Goal: Information Seeking & Learning: Find specific fact

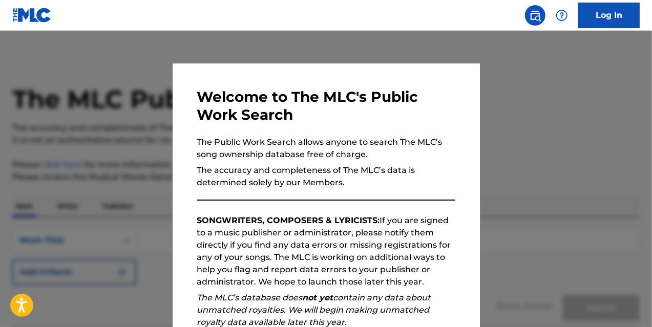
scroll to position [141, 0]
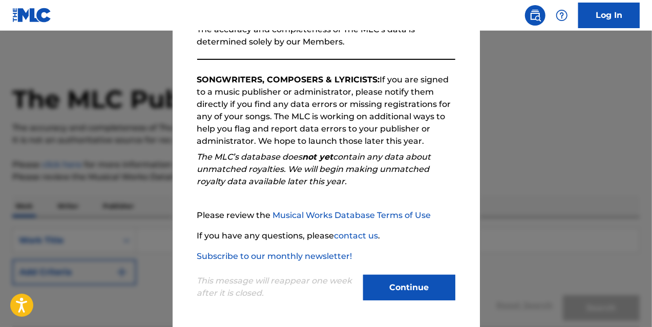
click at [390, 276] on button "Continue" at bounding box center [409, 288] width 92 height 26
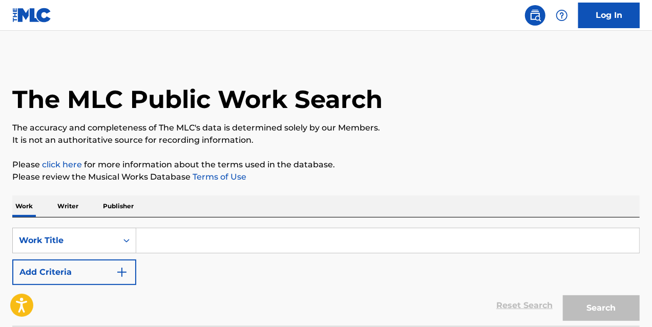
click at [174, 245] on input "Search Form" at bounding box center [387, 241] width 503 height 25
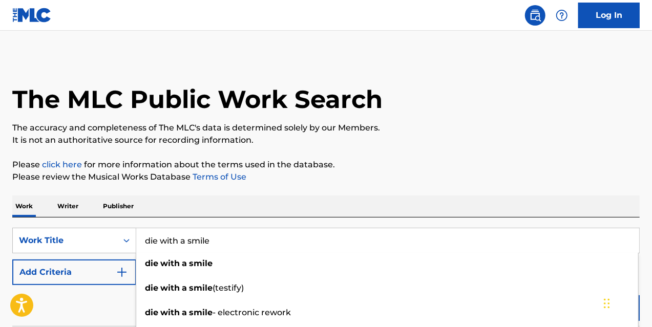
type input "die with a smile"
click at [57, 260] on button "Add Criteria" at bounding box center [74, 273] width 124 height 26
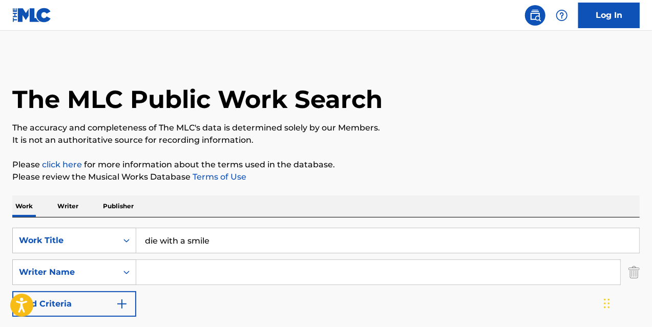
click at [235, 265] on input "Search Form" at bounding box center [378, 272] width 484 height 25
type input "[PERSON_NAME]"
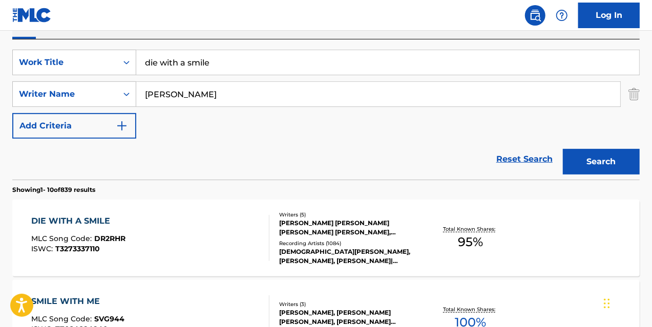
scroll to position [201, 0]
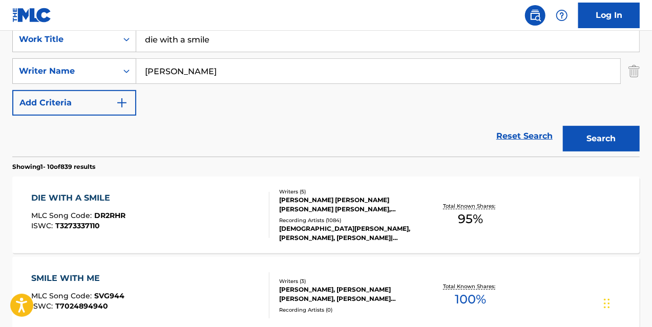
click at [189, 218] on div "DIE WITH A SMILE MLC Song Code : DR2RHR ISWC : T3273337110" at bounding box center [150, 215] width 239 height 46
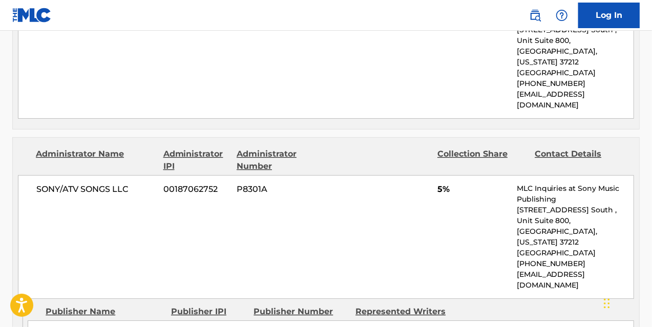
scroll to position [1486, 0]
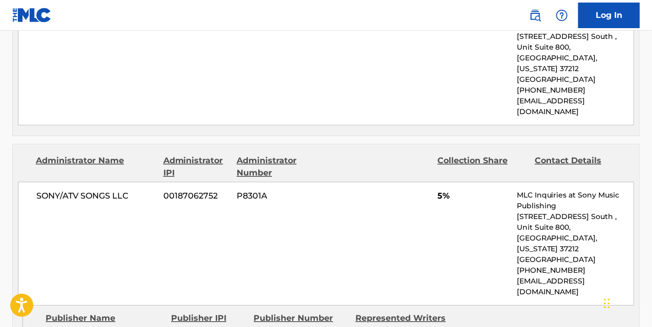
click at [533, 20] on img at bounding box center [535, 15] width 12 height 12
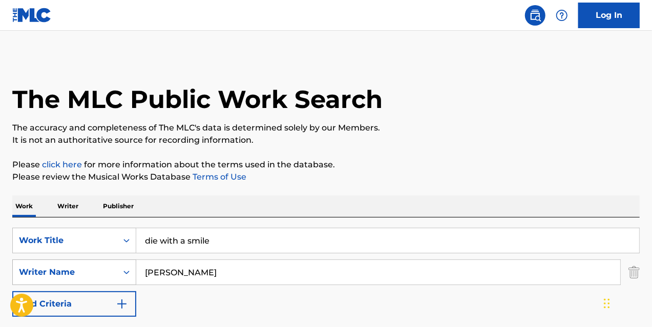
drag, startPoint x: 241, startPoint y: 238, endPoint x: 67, endPoint y: 260, distance: 176.0
click at [72, 260] on div "SearchWithCriteriabff3abe1-3783-43aa-b452-2856b668638c Work Title die with a sm…" at bounding box center [326, 272] width 628 height 89
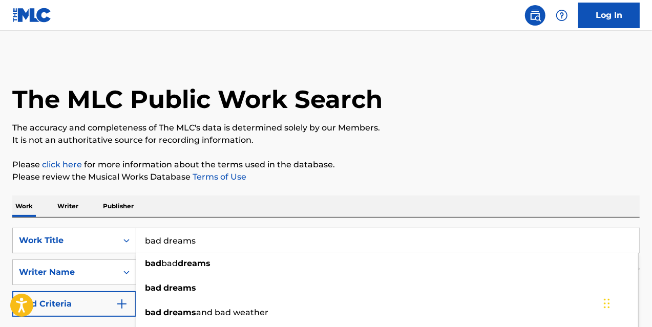
type input "bad dreams"
click at [364, 166] on p "Please click here for more information about the terms used in the database." at bounding box center [326, 165] width 628 height 12
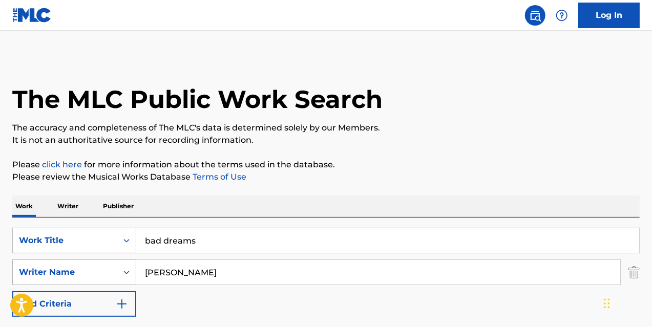
drag, startPoint x: 155, startPoint y: 271, endPoint x: 74, endPoint y: 267, distance: 80.5
click at [75, 266] on div "SearchWithCriteria08c268fd-d00b-44d8-9597-f8f28bccd810 Writer Name [PERSON_NAME]" at bounding box center [326, 273] width 628 height 26
paste input "[PERSON_NAME] [PERSON_NAME]"
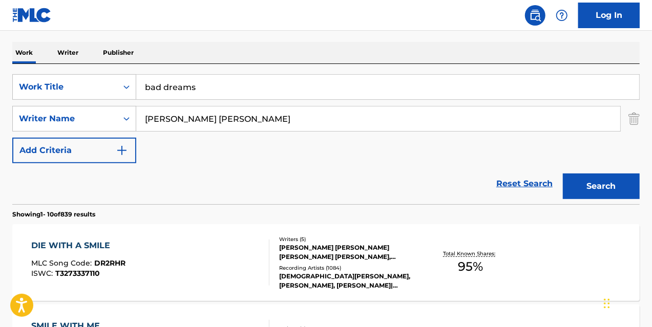
click at [587, 186] on button "Search" at bounding box center [601, 187] width 77 height 26
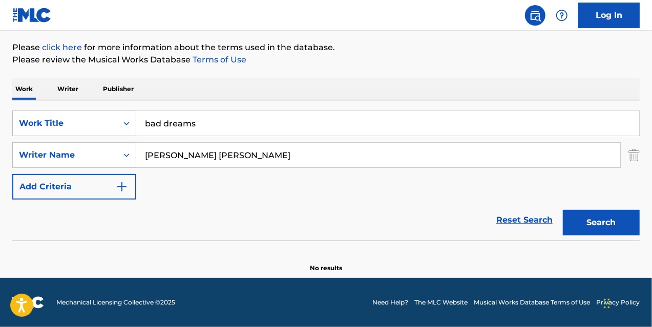
scroll to position [117, 0]
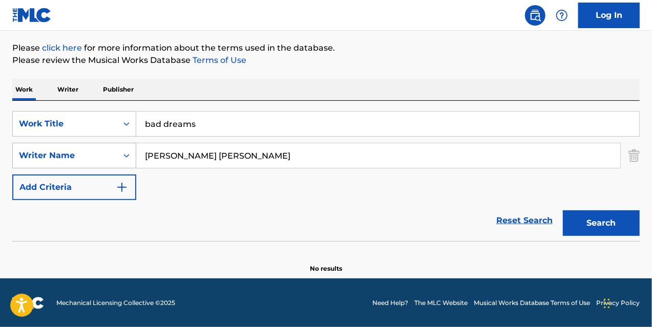
drag, startPoint x: 200, startPoint y: 157, endPoint x: 68, endPoint y: 162, distance: 132.8
click at [69, 160] on div "SearchWithCriteria08c268fd-d00b-44d8-9597-f8f28bccd810 Writer Name [PERSON_NAME…" at bounding box center [326, 156] width 628 height 26
type input "[PERSON_NAME]"
click at [594, 225] on button "Search" at bounding box center [601, 224] width 77 height 26
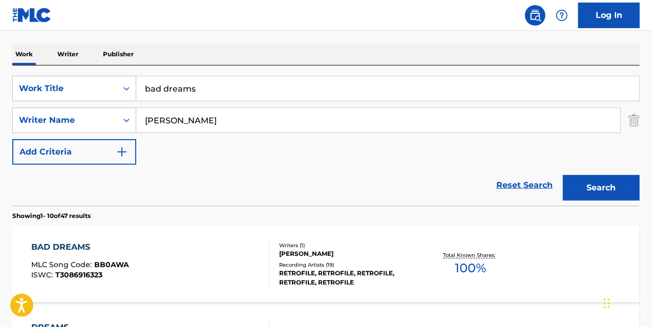
scroll to position [168, 0]
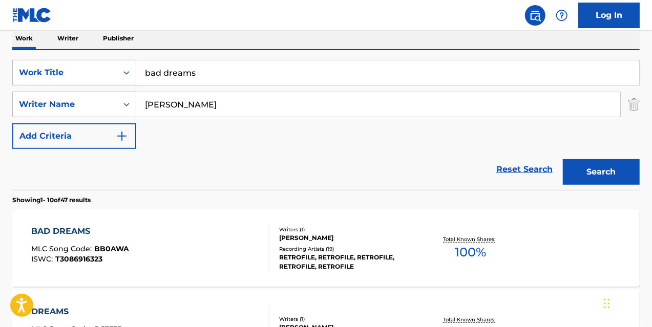
click at [220, 232] on div "BAD DREAMS MLC Song Code : BB0AWA ISWC : T3086916323" at bounding box center [150, 248] width 239 height 46
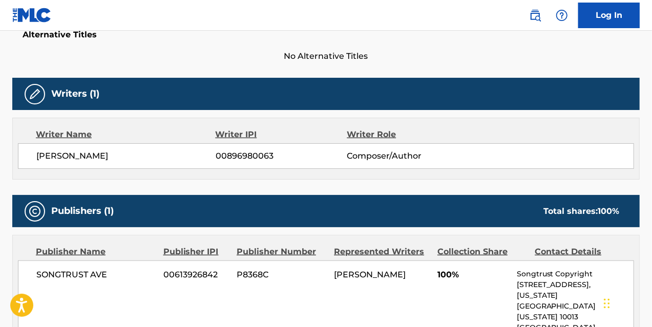
scroll to position [359, 0]
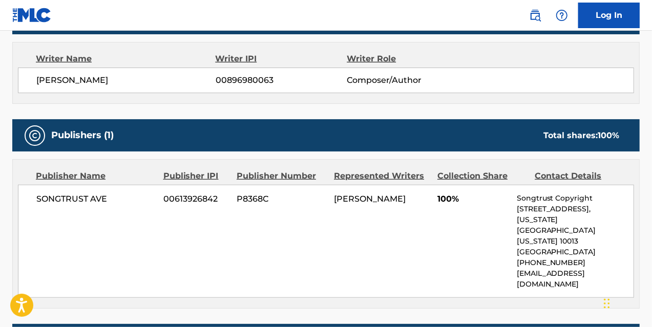
click at [535, 13] on img at bounding box center [535, 15] width 12 height 12
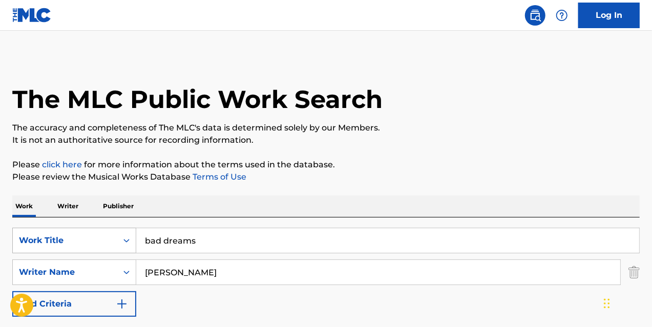
drag, startPoint x: 221, startPoint y: 237, endPoint x: 104, endPoint y: 247, distance: 117.3
click at [130, 241] on div "SearchWithCriteriabff3abe1-3783-43aa-b452-2856b668638c Work Title bad dreams" at bounding box center [326, 241] width 628 height 26
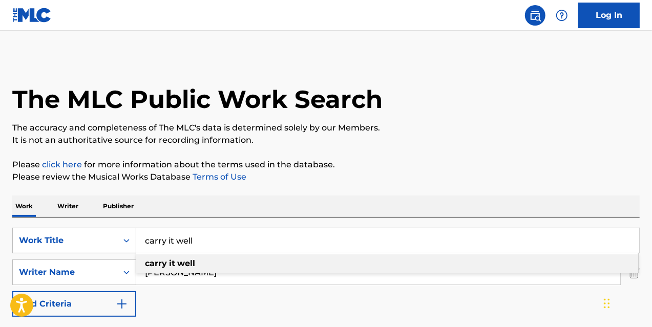
type input "carry it well"
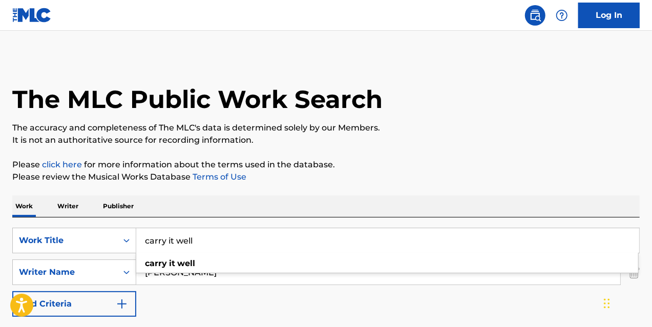
click at [215, 284] on input "[PERSON_NAME]" at bounding box center [378, 272] width 484 height 25
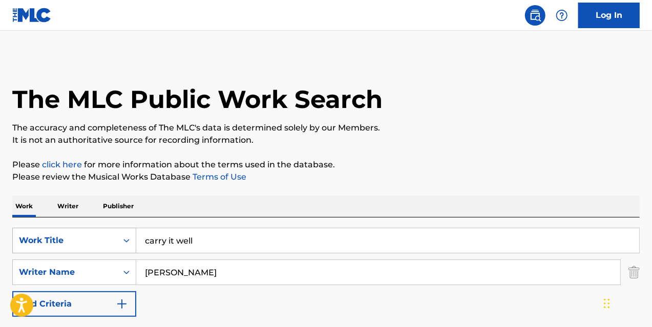
drag, startPoint x: 36, startPoint y: 246, endPoint x: 24, endPoint y: 246, distance: 12.3
click at [24, 246] on div "SearchWithCriteriabff3abe1-3783-43aa-b452-2856b668638c Work Title carry it well…" at bounding box center [326, 272] width 628 height 89
type input "[PERSON_NAME]"
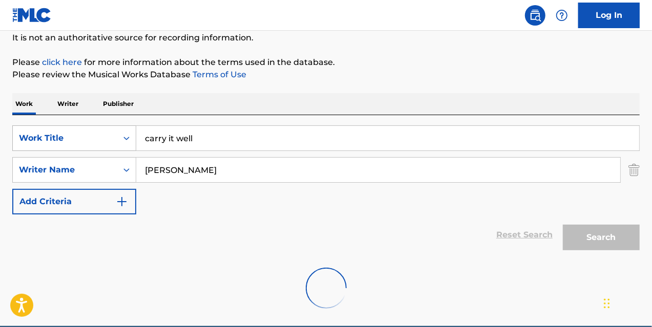
scroll to position [150, 0]
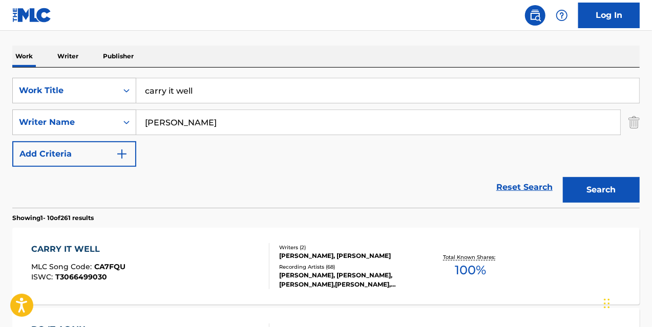
click at [135, 283] on div "CARRY IT WELL MLC Song Code : CA7FQU ISWC : T3066499030" at bounding box center [150, 266] width 239 height 46
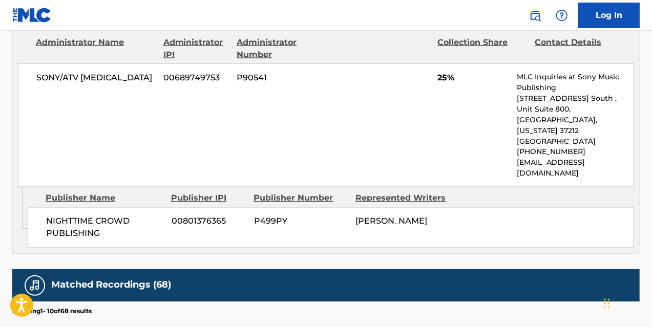
scroll to position [871, 0]
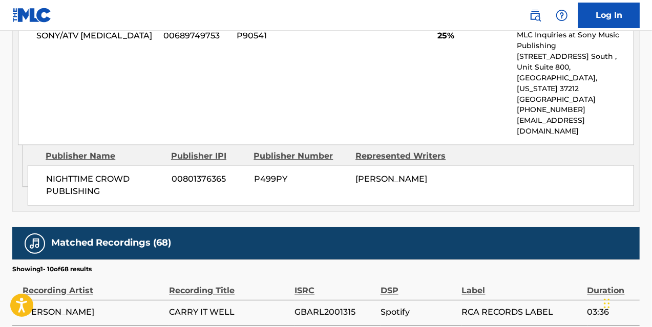
click at [530, 17] on img at bounding box center [535, 15] width 12 height 12
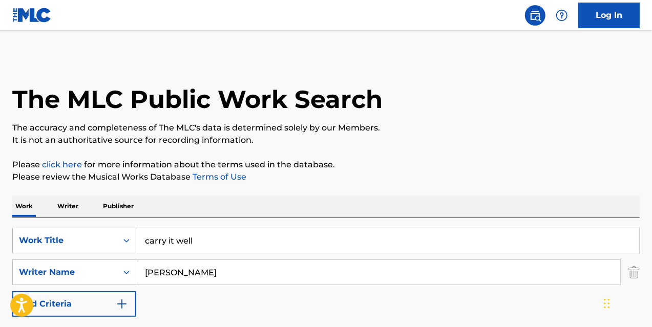
drag, startPoint x: 228, startPoint y: 235, endPoint x: 28, endPoint y: 228, distance: 200.0
click at [28, 228] on div "SearchWithCriteriabff3abe1-3783-43aa-b452-2856b668638c Work Title carry it well" at bounding box center [326, 241] width 628 height 26
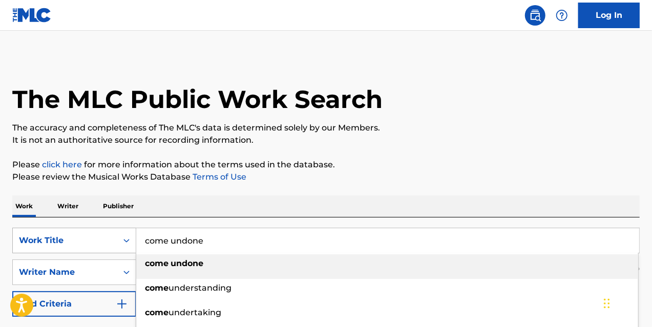
type input "come undone"
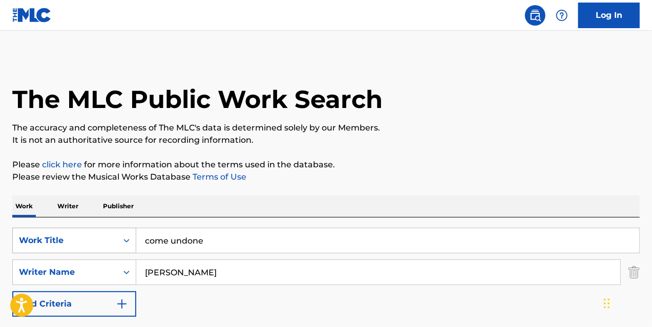
type input "[PERSON_NAME]"
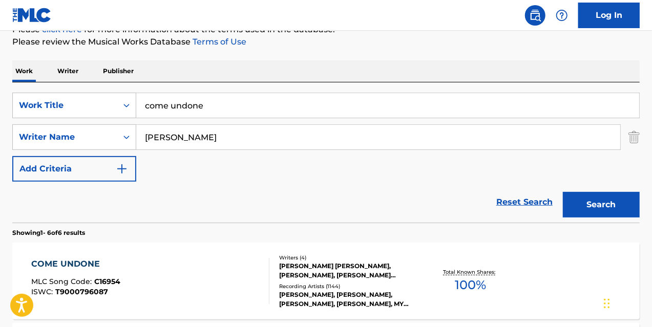
scroll to position [205, 0]
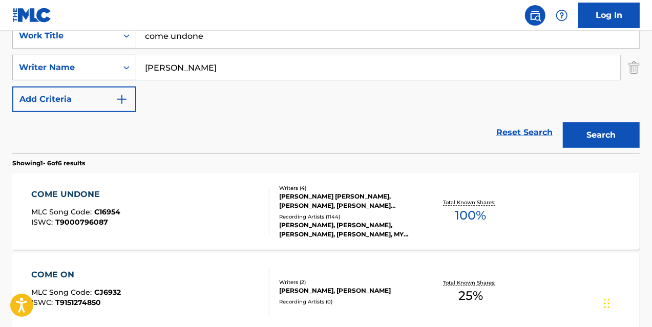
click at [215, 211] on div "COME UNDONE MLC Song Code : C16954 ISWC : T9000796087" at bounding box center [150, 212] width 239 height 46
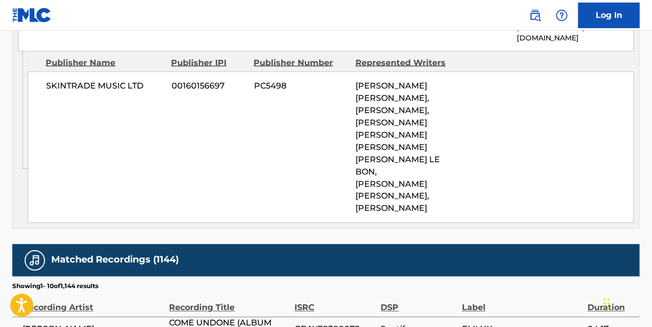
scroll to position [769, 0]
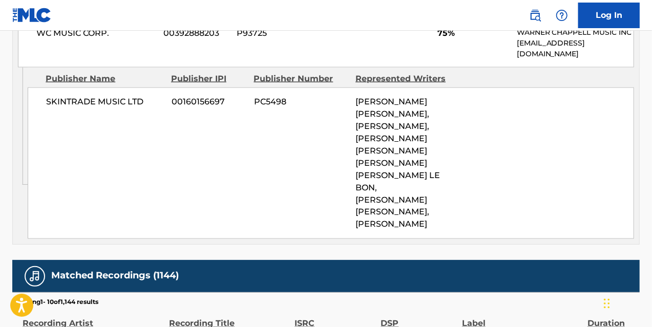
click at [534, 14] on img at bounding box center [535, 15] width 12 height 12
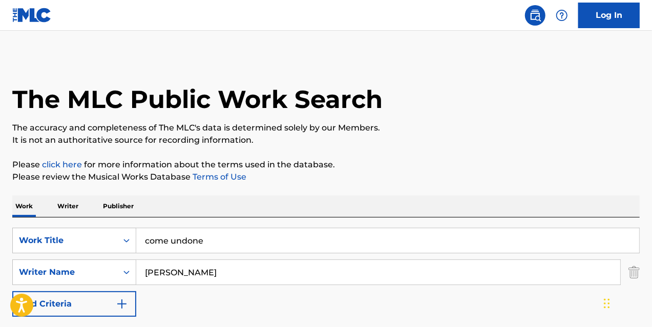
drag, startPoint x: 229, startPoint y: 249, endPoint x: 0, endPoint y: 240, distance: 228.7
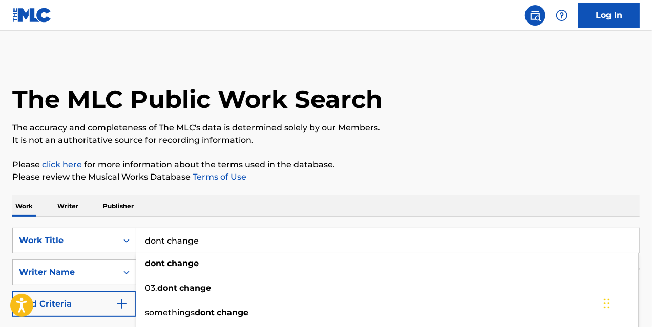
click at [289, 238] on input "dont change" at bounding box center [387, 241] width 503 height 25
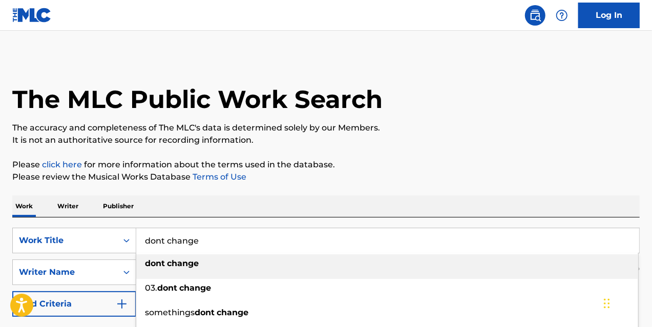
type input "dont change"
click at [224, 258] on div "dont change" at bounding box center [387, 264] width 502 height 18
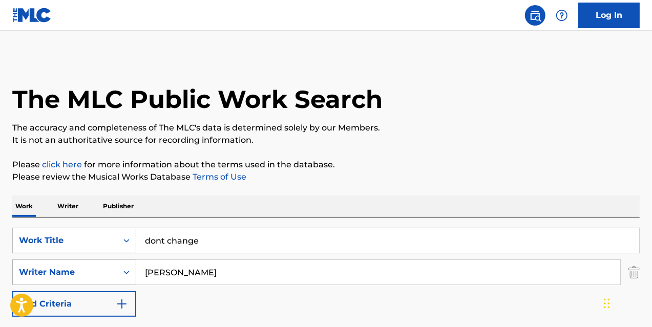
drag, startPoint x: 175, startPoint y: 274, endPoint x: 95, endPoint y: 269, distance: 80.6
click at [95, 269] on div "SearchWithCriteria08c268fd-d00b-44d8-9597-f8f28bccd810 Writer Name [PERSON_NAME]" at bounding box center [326, 273] width 628 height 26
type input "[PERSON_NAME]"
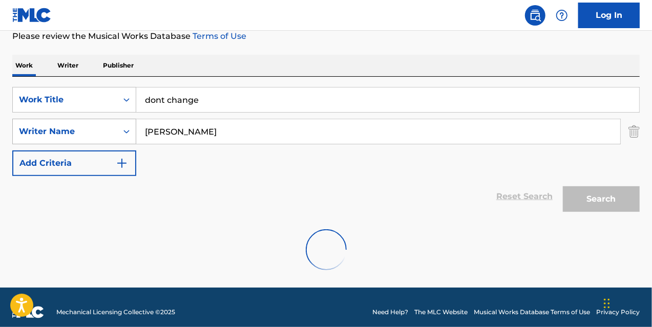
scroll to position [150, 0]
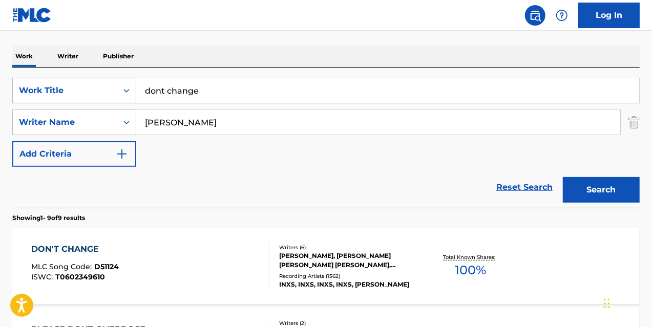
click at [228, 262] on div "DON'T CHANGE MLC Song Code : D51124 ISWC : T0602349610" at bounding box center [150, 266] width 239 height 46
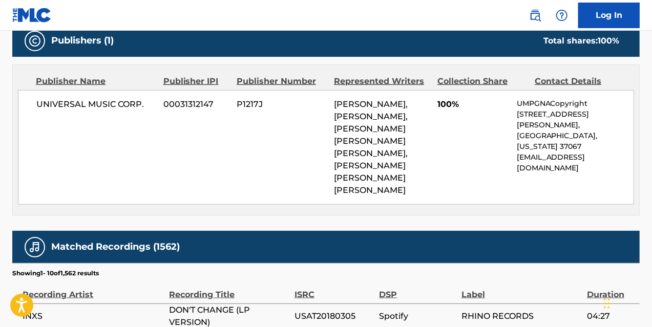
scroll to position [512, 0]
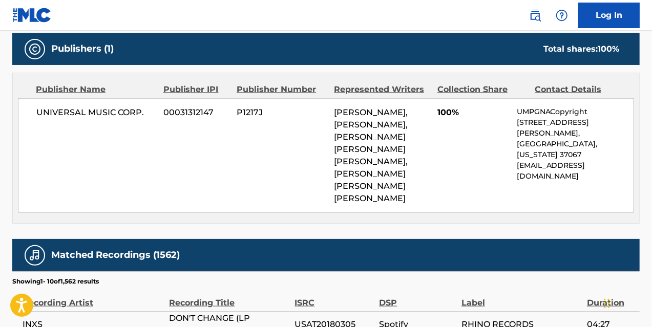
click at [529, 20] on link at bounding box center [535, 15] width 20 height 20
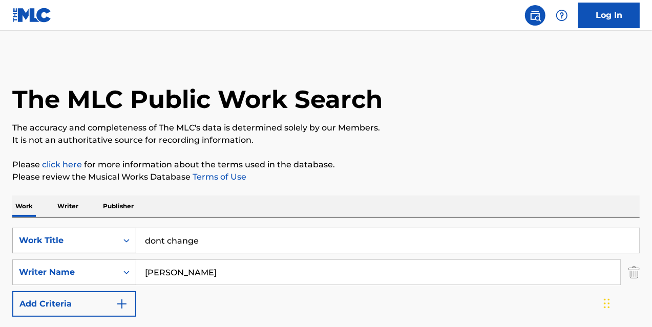
drag, startPoint x: 196, startPoint y: 240, endPoint x: 85, endPoint y: 252, distance: 111.8
click at [100, 243] on div "SearchWithCriteriabff3abe1-3783-43aa-b452-2856b668638c Work Title dont change" at bounding box center [326, 241] width 628 height 26
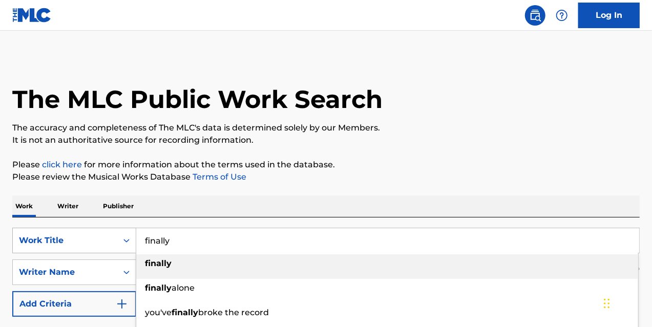
type input "finally"
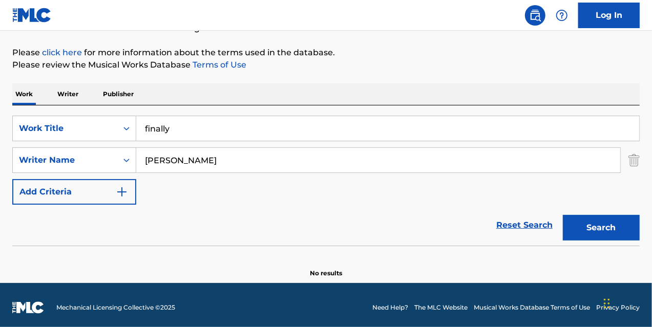
scroll to position [117, 0]
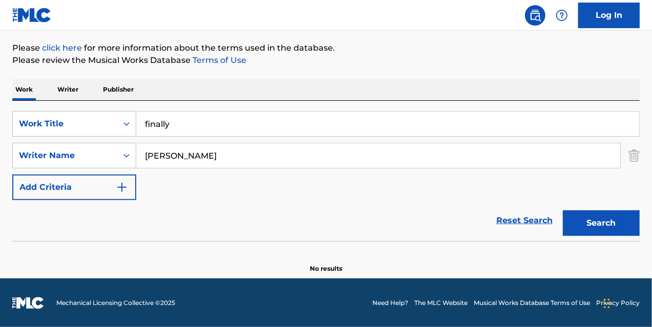
click at [185, 151] on input "[PERSON_NAME]" at bounding box center [378, 155] width 484 height 25
click at [183, 155] on input "[PERSON_NAME]" at bounding box center [378, 155] width 484 height 25
type input "[PERSON_NAME]"
click at [563, 211] on button "Search" at bounding box center [601, 224] width 77 height 26
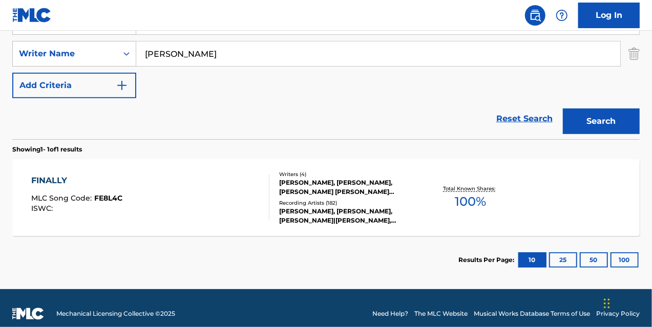
scroll to position [219, 0]
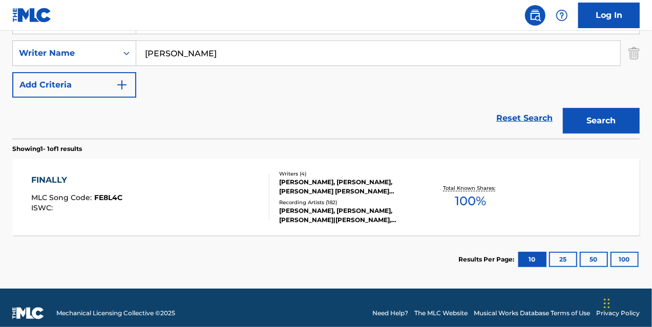
click at [205, 197] on div "FINALLY MLC Song Code : FE8L4C ISWC :" at bounding box center [150, 197] width 239 height 46
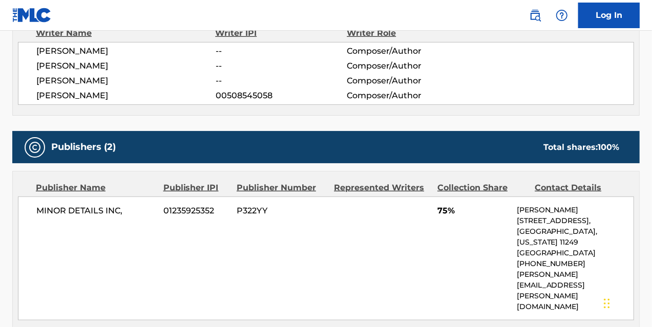
scroll to position [410, 0]
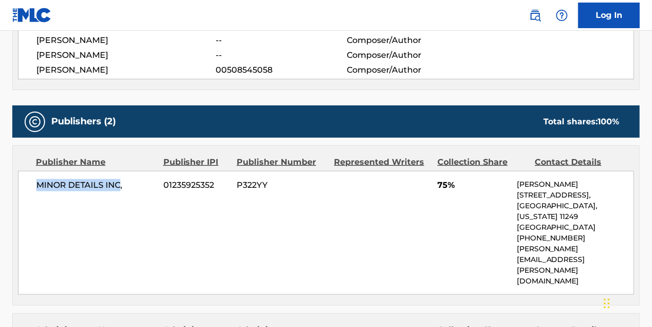
drag, startPoint x: 119, startPoint y: 184, endPoint x: 36, endPoint y: 184, distance: 83.5
click at [36, 184] on span "MINOR DETAILS INC," at bounding box center [95, 185] width 119 height 12
copy span "MINOR DETAILS INC"
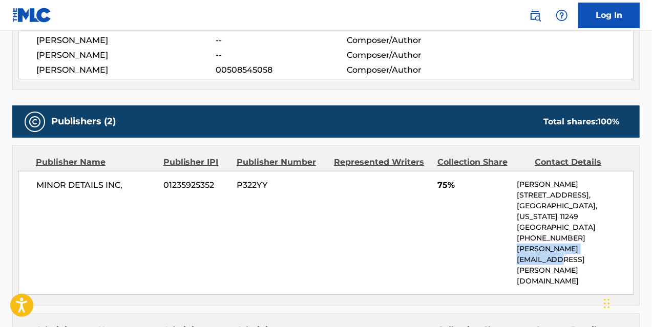
drag, startPoint x: 623, startPoint y: 241, endPoint x: 510, endPoint y: 245, distance: 112.8
click at [510, 245] on div "MINOR DETAILS INC, 01235925352 P322YY 75% [PERSON_NAME] [STREET_ADDRESS][PERSON…" at bounding box center [326, 233] width 616 height 124
copy p "[PERSON_NAME][EMAIL_ADDRESS][PERSON_NAME][DOMAIN_NAME]"
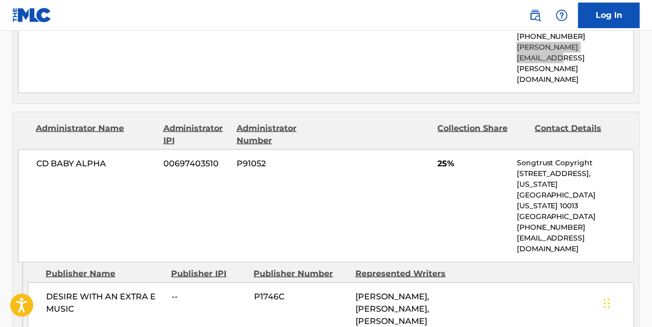
scroll to position [615, 0]
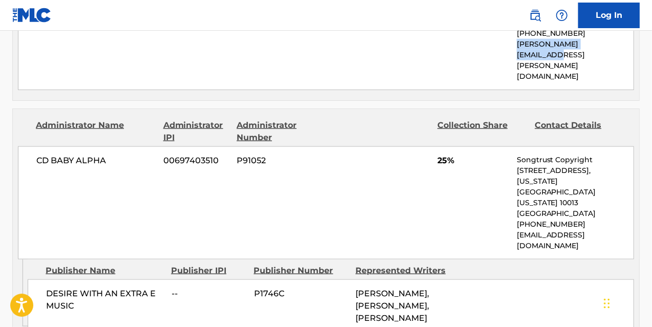
click at [535, 10] on img at bounding box center [535, 15] width 12 height 12
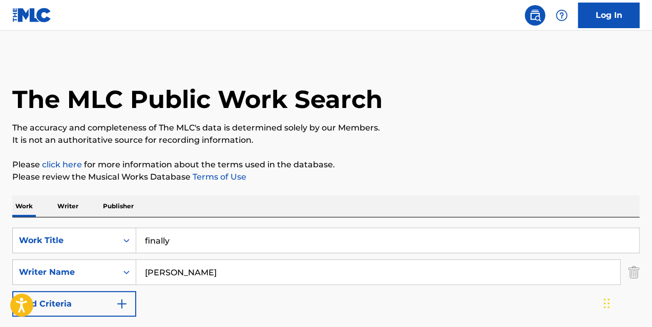
drag, startPoint x: 181, startPoint y: 238, endPoint x: 80, endPoint y: 227, distance: 102.1
click at [89, 235] on div "SearchWithCriteriabff3abe1-3783-43aa-b452-2856b668638c Work Title finally" at bounding box center [326, 241] width 628 height 26
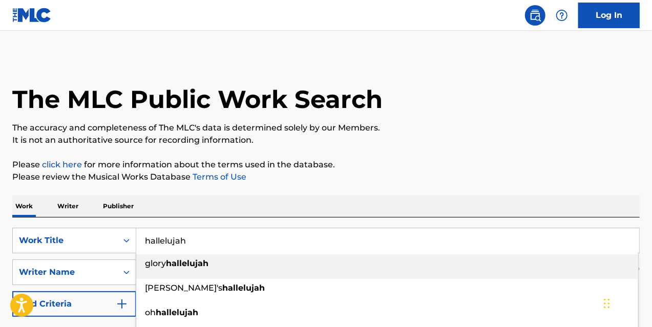
type input "hallelujah"
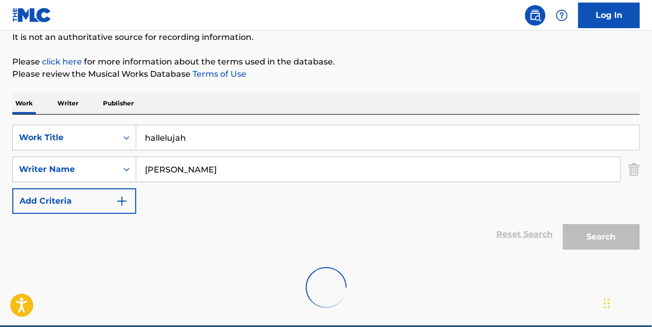
scroll to position [150, 0]
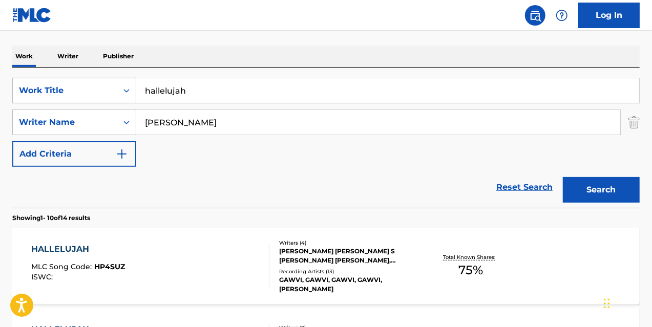
click at [151, 121] on input "[PERSON_NAME]" at bounding box center [378, 122] width 484 height 25
type input "[PERSON_NAME]"
click at [563, 177] on button "Search" at bounding box center [601, 190] width 77 height 26
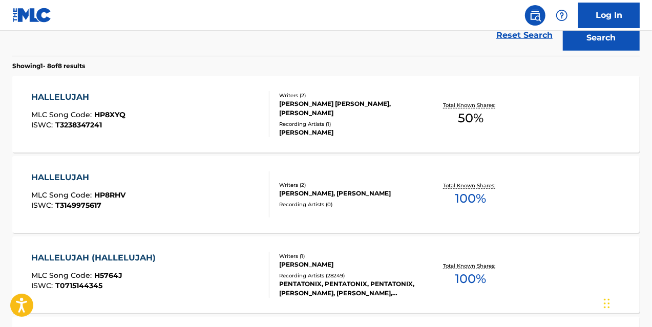
scroll to position [304, 0]
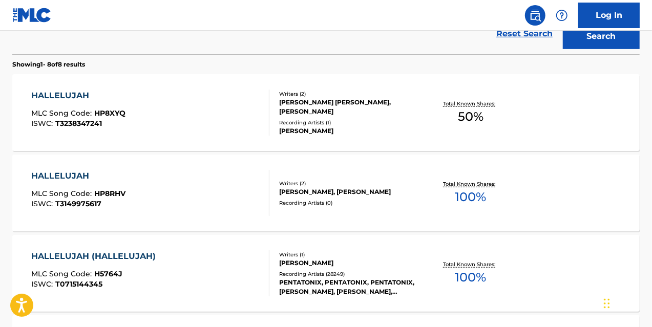
click at [233, 261] on div "HALLELUJAH (HALLELUJAH) MLC Song Code : H5764J ISWC : T0715144345" at bounding box center [150, 274] width 239 height 46
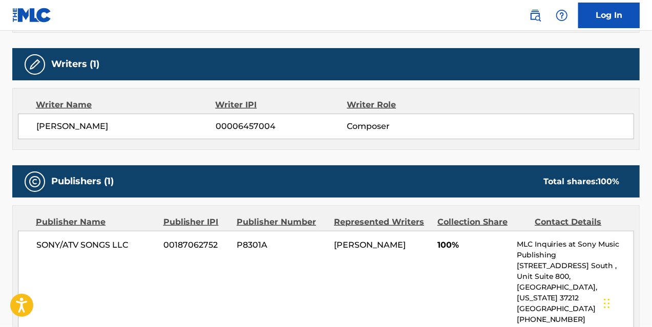
scroll to position [307, 0]
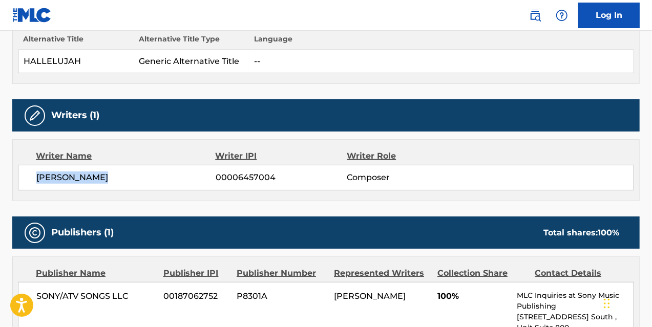
drag, startPoint x: 121, startPoint y: 170, endPoint x: 37, endPoint y: 176, distance: 83.8
click at [37, 176] on div "[PERSON_NAME] 00006457004 Composer" at bounding box center [326, 178] width 616 height 26
copy span "[PERSON_NAME]"
click at [538, 15] on img at bounding box center [535, 15] width 12 height 12
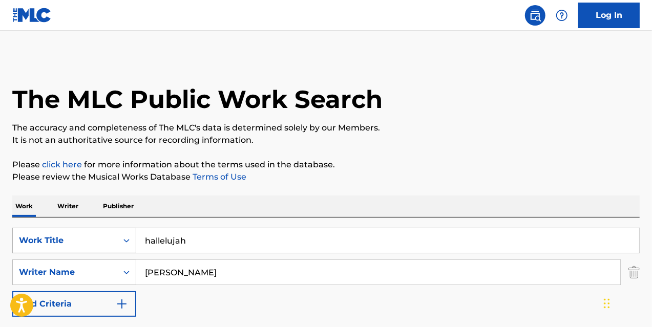
drag, startPoint x: 191, startPoint y: 241, endPoint x: 54, endPoint y: 246, distance: 136.9
click at [58, 245] on div "SearchWithCriteriabff3abe1-3783-43aa-b452-2856b668638c Work Title hallelujah" at bounding box center [326, 241] width 628 height 26
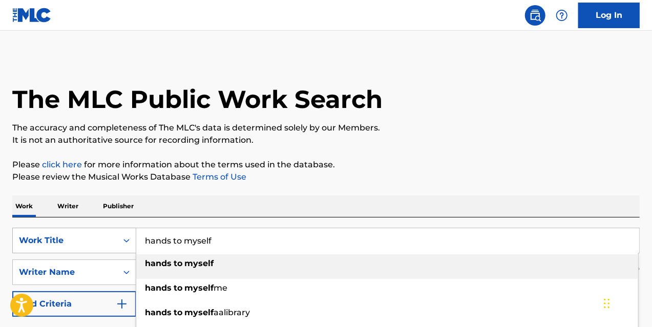
type input "hands to myself"
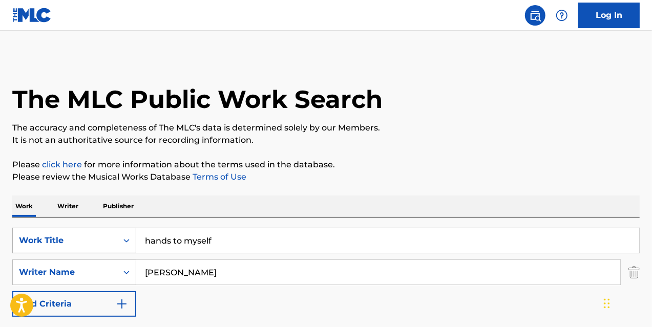
type input "[PERSON_NAME]"
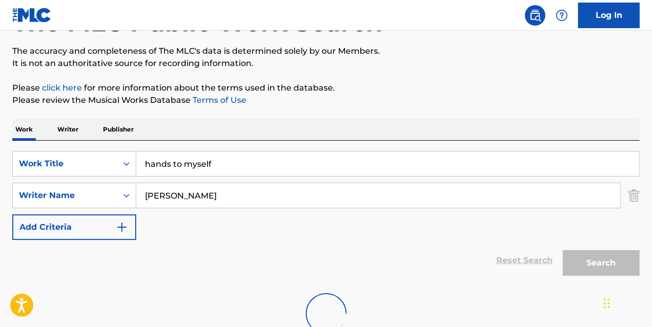
scroll to position [150, 0]
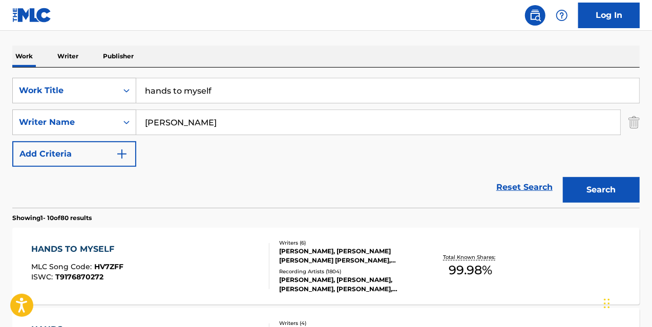
click at [194, 259] on div "HANDS TO MYSELF MLC Song Code : HV7ZFF ISWC : T9176870272" at bounding box center [150, 266] width 239 height 46
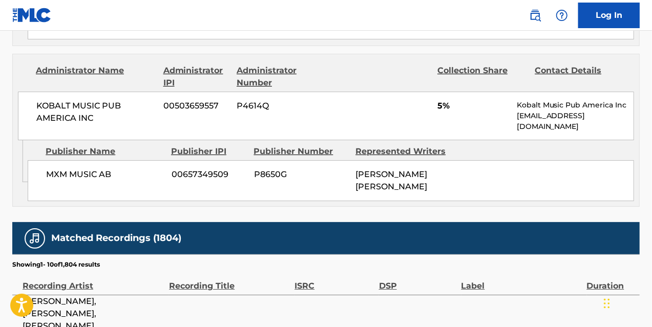
scroll to position [1896, 0]
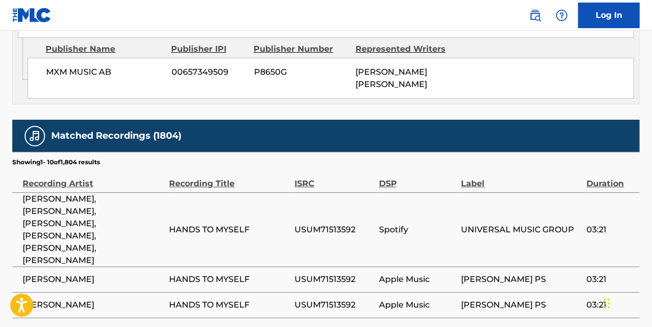
click at [530, 14] on img at bounding box center [535, 15] width 12 height 12
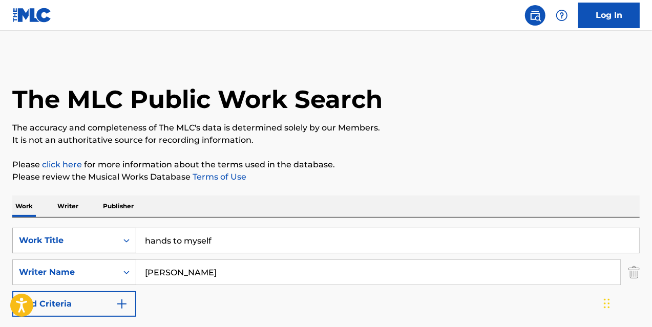
drag, startPoint x: 214, startPoint y: 237, endPoint x: 65, endPoint y: 235, distance: 149.1
click at [65, 235] on div "SearchWithCriteriabff3abe1-3783-43aa-b452-2856b668638c Work Title hands to myse…" at bounding box center [326, 241] width 628 height 26
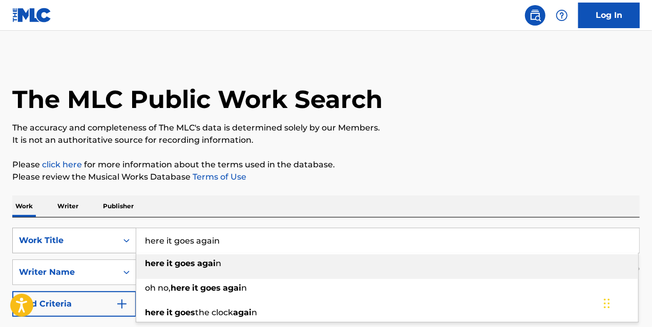
type input "here it goes again"
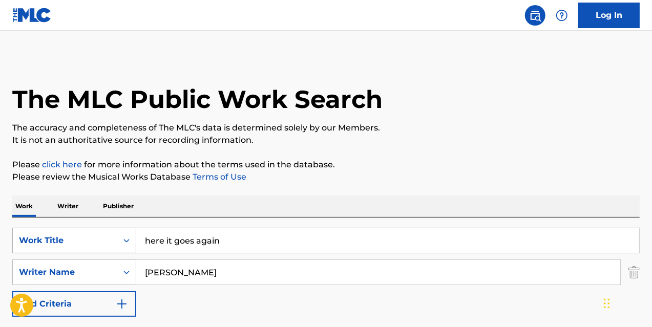
paste input "Kulash"
type input "Kulash"
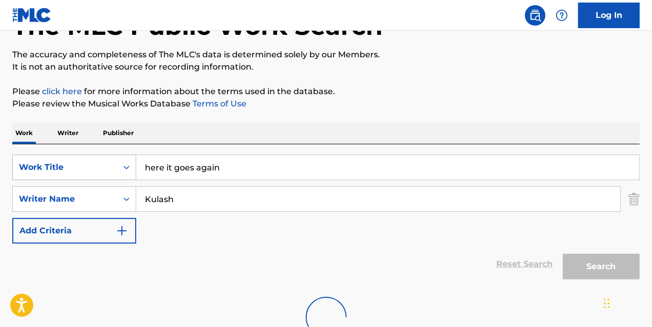
scroll to position [150, 0]
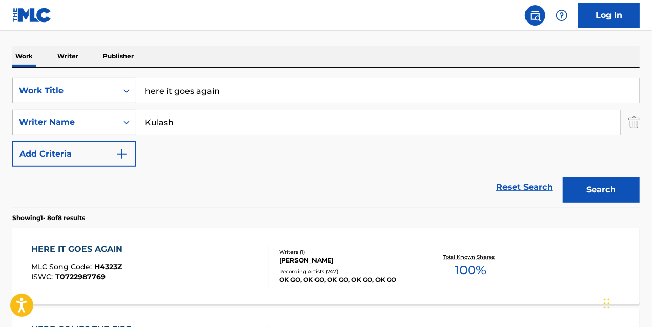
click at [239, 273] on div "HERE IT GOES AGAIN MLC Song Code : H4323Z ISWC : T0722987769" at bounding box center [150, 266] width 239 height 46
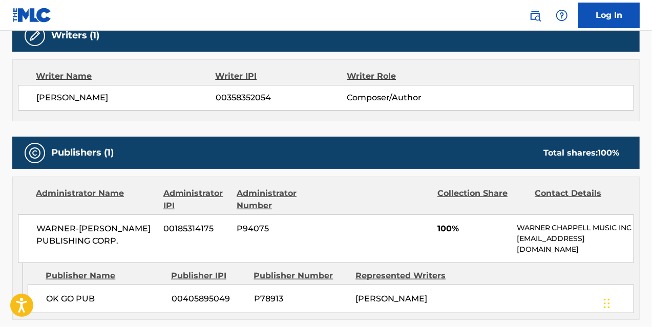
scroll to position [307, 0]
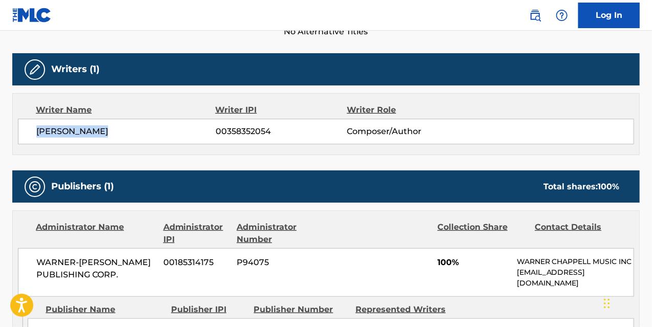
drag, startPoint x: 112, startPoint y: 129, endPoint x: 35, endPoint y: 133, distance: 77.5
click at [35, 133] on div "[PERSON_NAME] 00358352054 Composer/Author" at bounding box center [326, 132] width 616 height 26
copy span "[PERSON_NAME]"
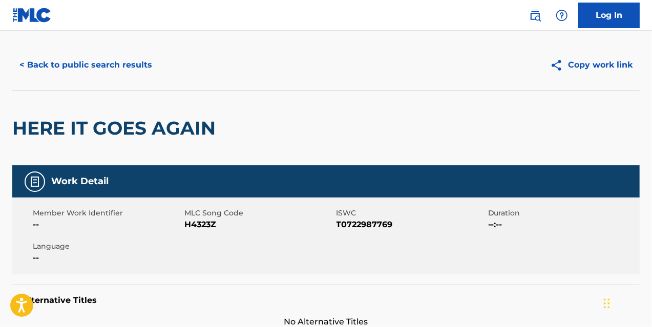
scroll to position [0, 0]
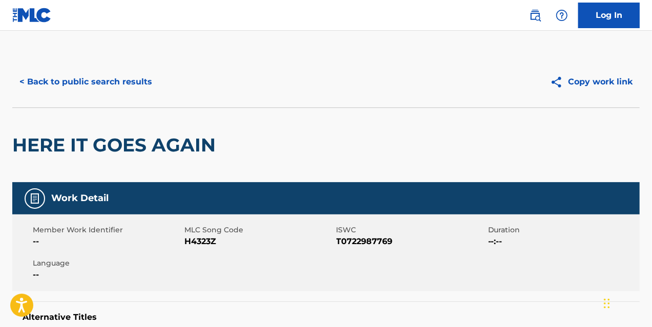
click at [532, 19] on img at bounding box center [535, 15] width 12 height 12
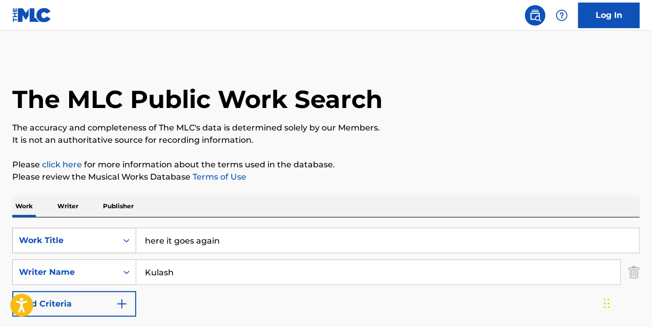
drag, startPoint x: 132, startPoint y: 242, endPoint x: 114, endPoint y: 242, distance: 17.9
click at [120, 242] on div "SearchWithCriteriabff3abe1-3783-43aa-b452-2856b668638c Work Title here it goes …" at bounding box center [326, 241] width 628 height 26
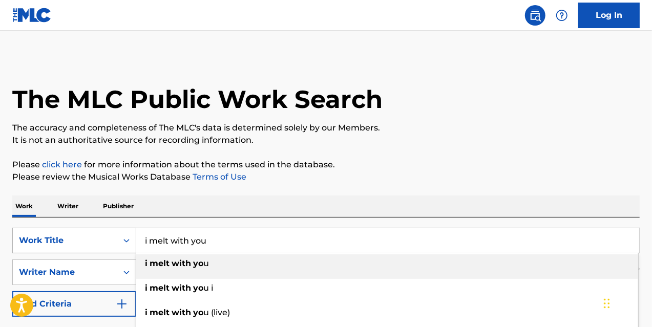
type input "i melt with you"
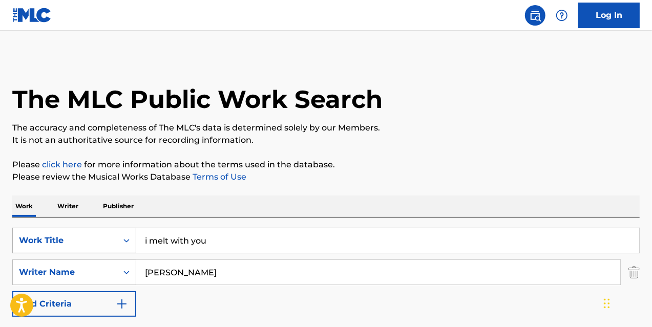
type input "[PERSON_NAME]"
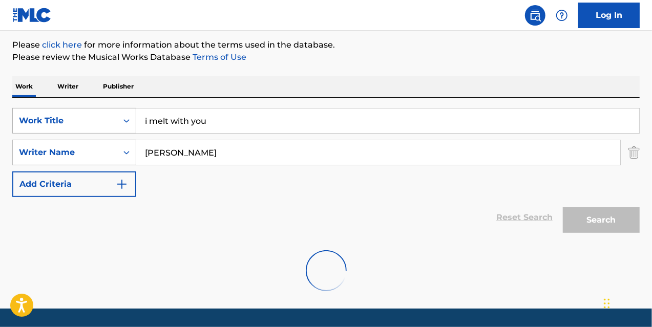
scroll to position [150, 0]
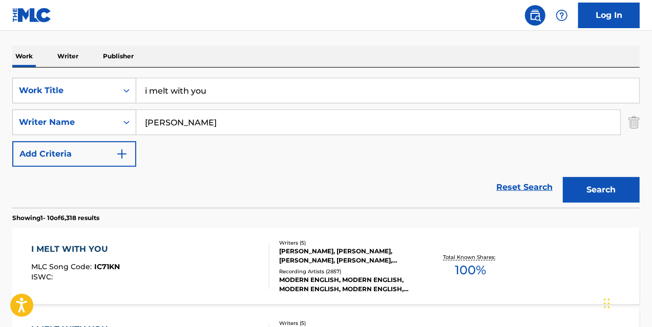
click at [233, 236] on div "I MELT WITH YOU MLC Song Code : IC71KN ISWC : Writers ( 5 ) [PERSON_NAME], [PER…" at bounding box center [326, 266] width 628 height 77
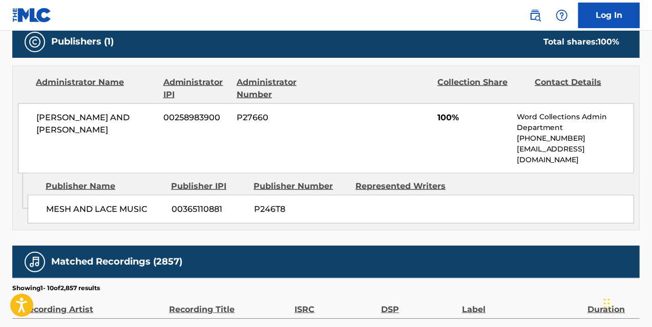
scroll to position [564, 0]
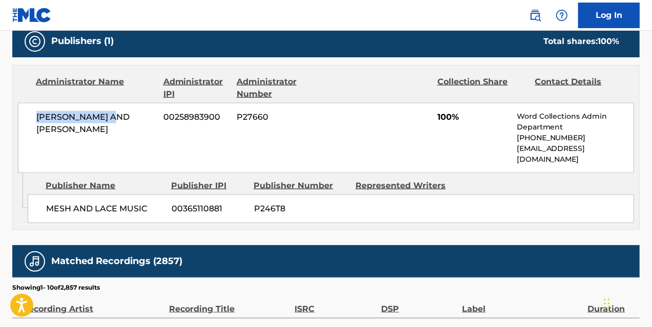
drag, startPoint x: 126, startPoint y: 112, endPoint x: 16, endPoint y: 112, distance: 110.2
click at [16, 112] on div "Administrator Name Administrator IPI Administrator Number Collection Share Cont…" at bounding box center [326, 120] width 627 height 108
copy span "[PERSON_NAME] AND [PERSON_NAME]"
